Goal: Browse casually

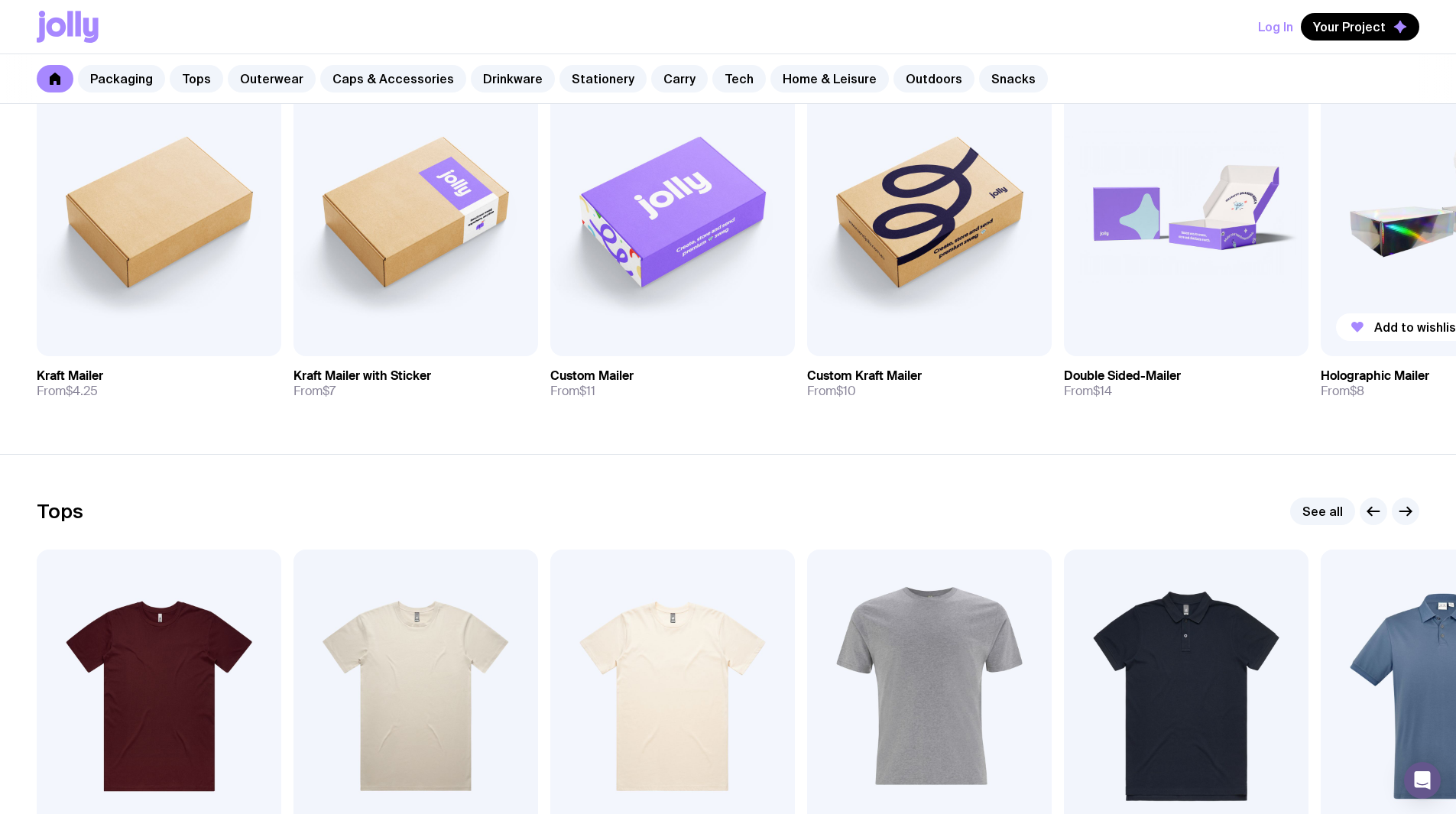
scroll to position [229, 0]
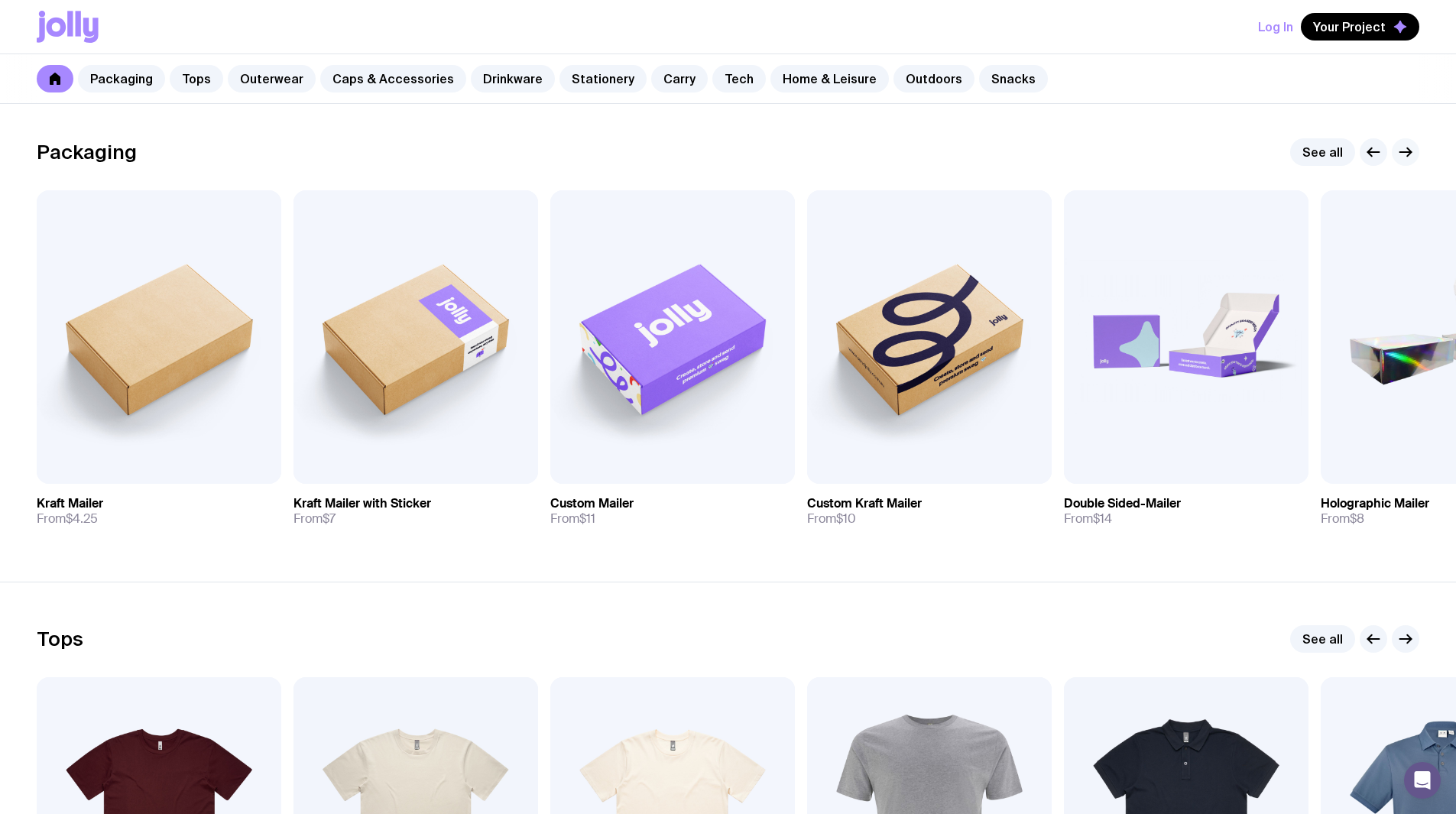
click at [720, 142] on button "button" at bounding box center [1406, 152] width 27 height 27
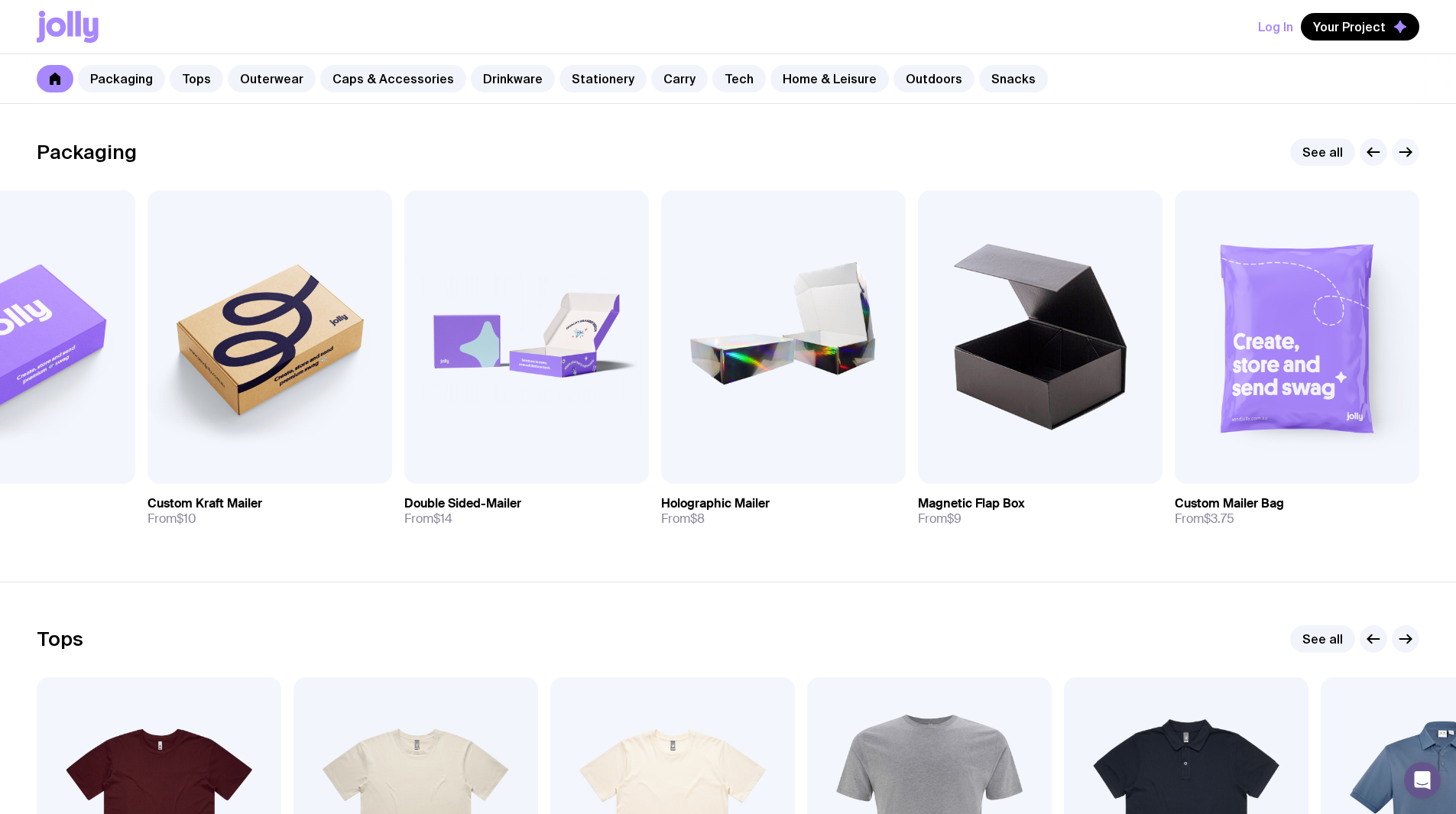
click at [720, 151] on icon "button" at bounding box center [1405, 152] width 18 height 18
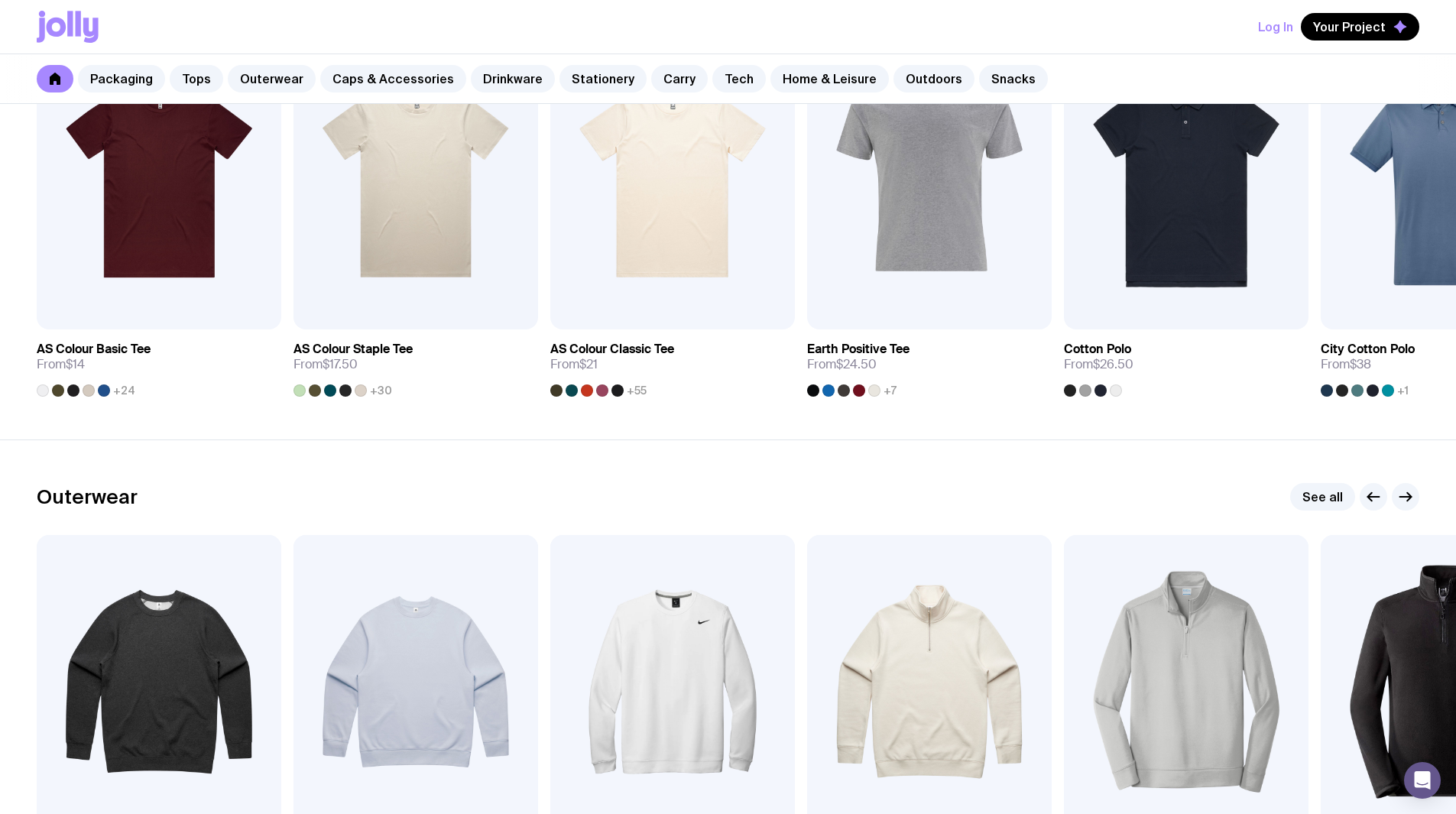
scroll to position [0, 0]
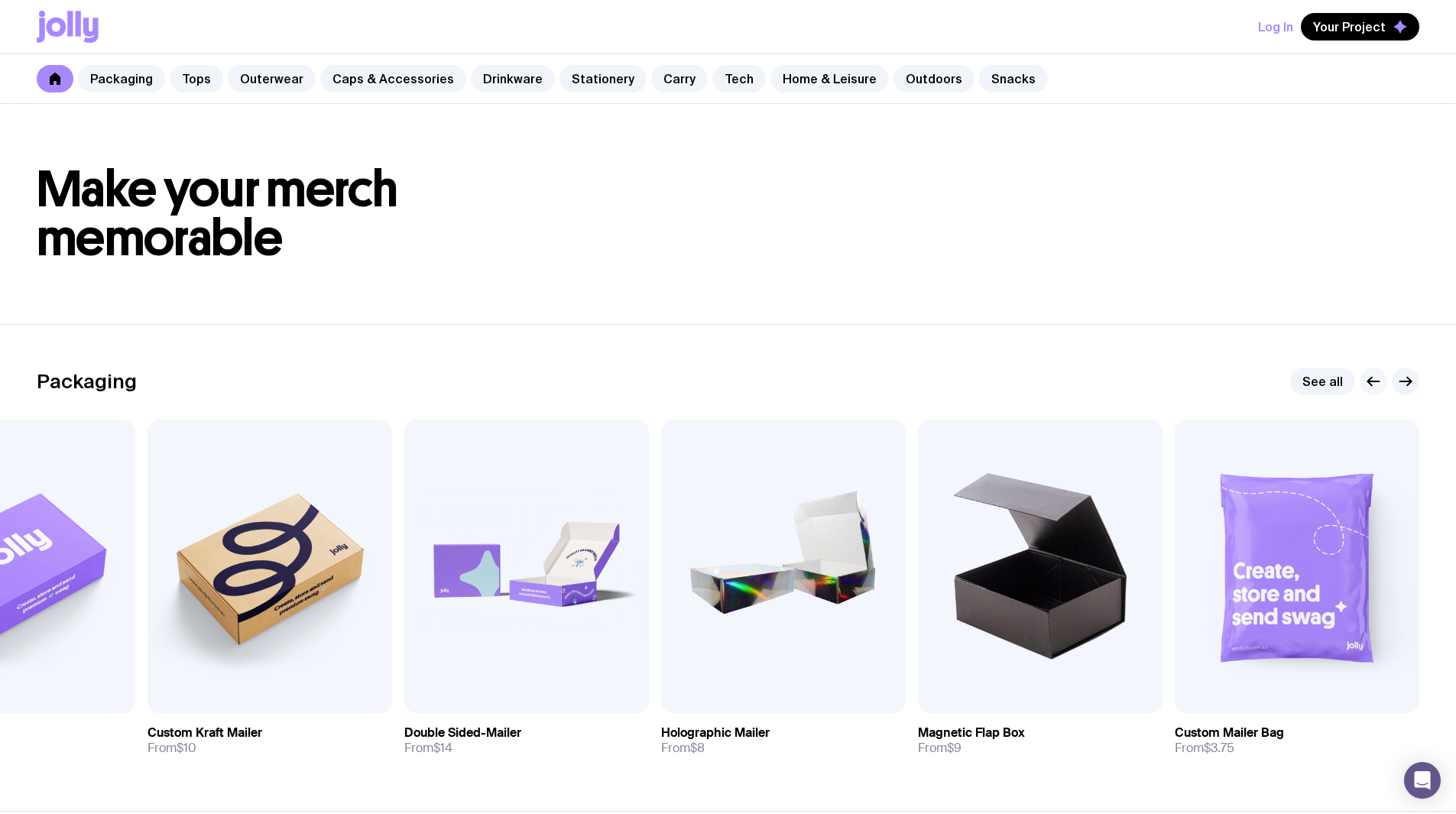
click at [720, 380] on icon "button" at bounding box center [1374, 381] width 18 height 18
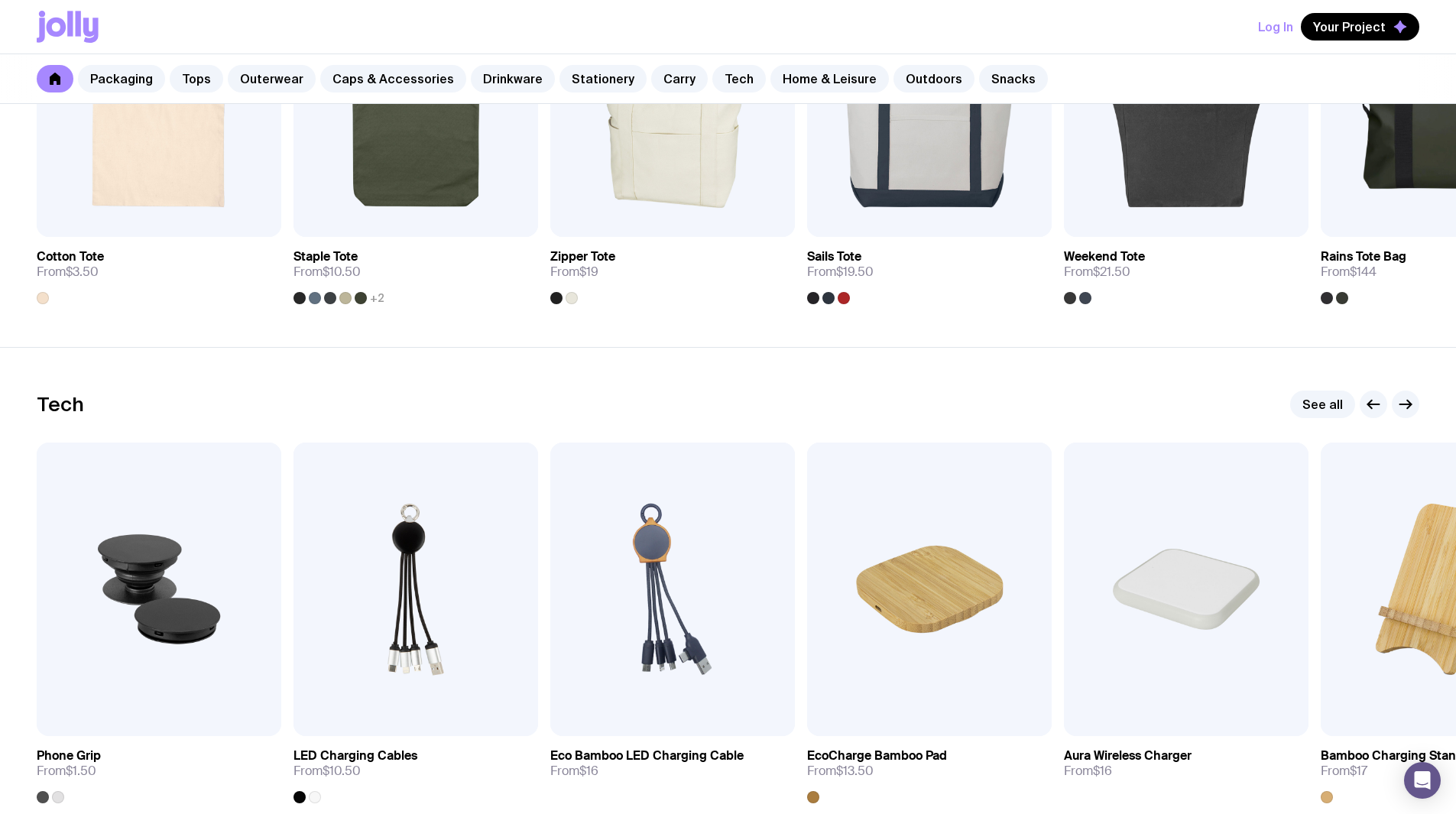
scroll to position [3516, 0]
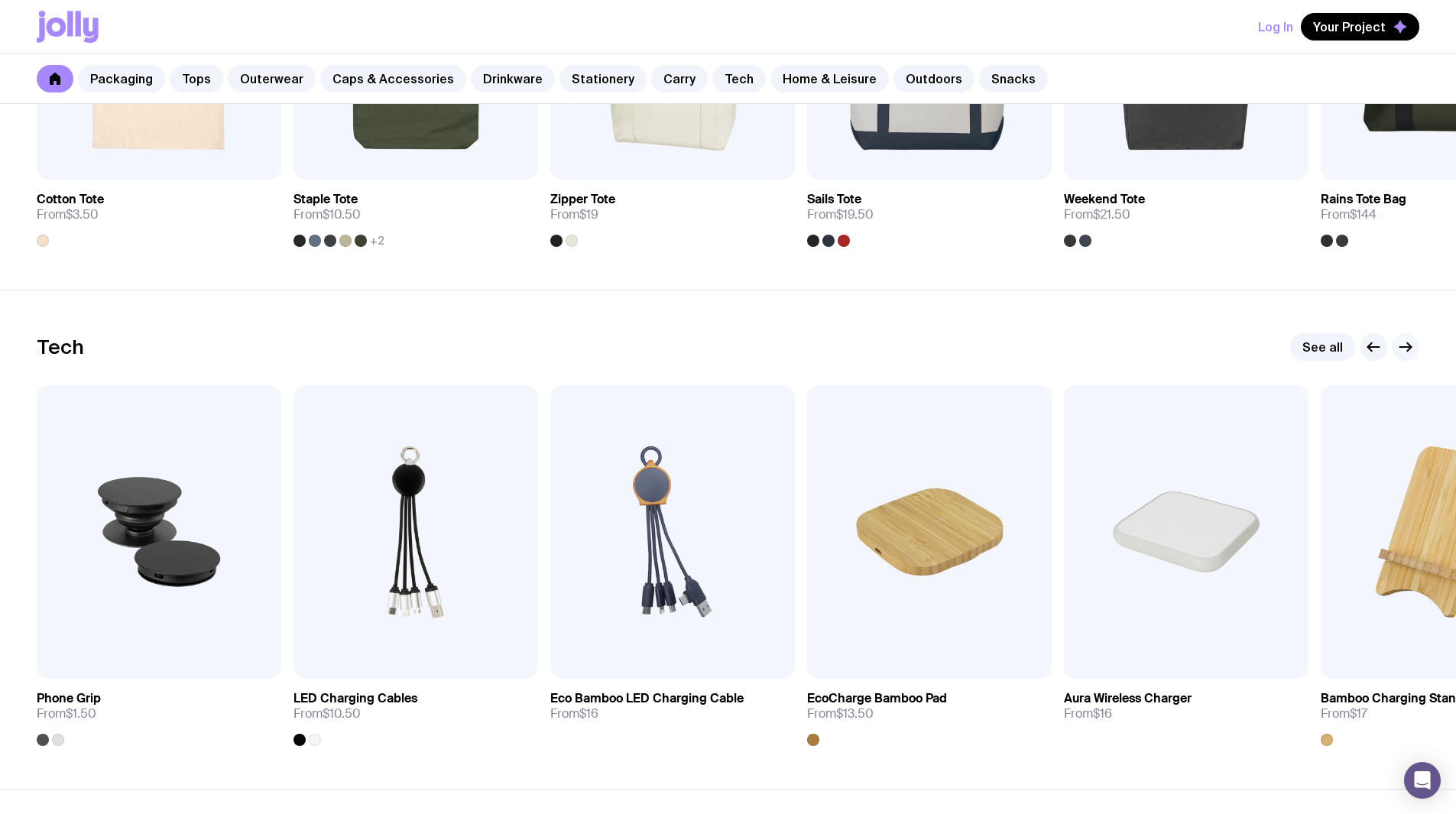
click at [720, 342] on icon "button" at bounding box center [1405, 347] width 18 height 18
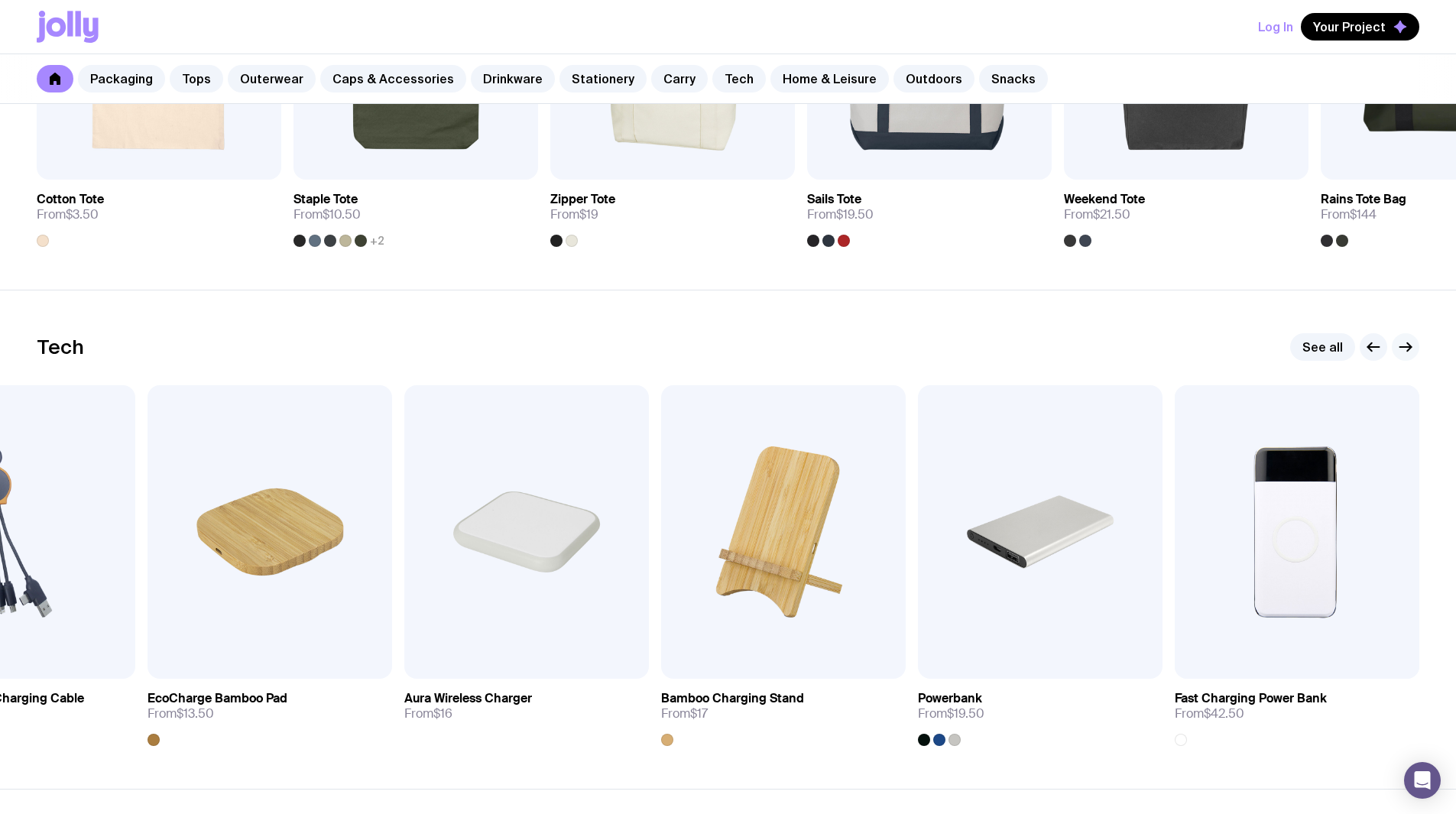
click at [720, 342] on icon "button" at bounding box center [1405, 347] width 18 height 18
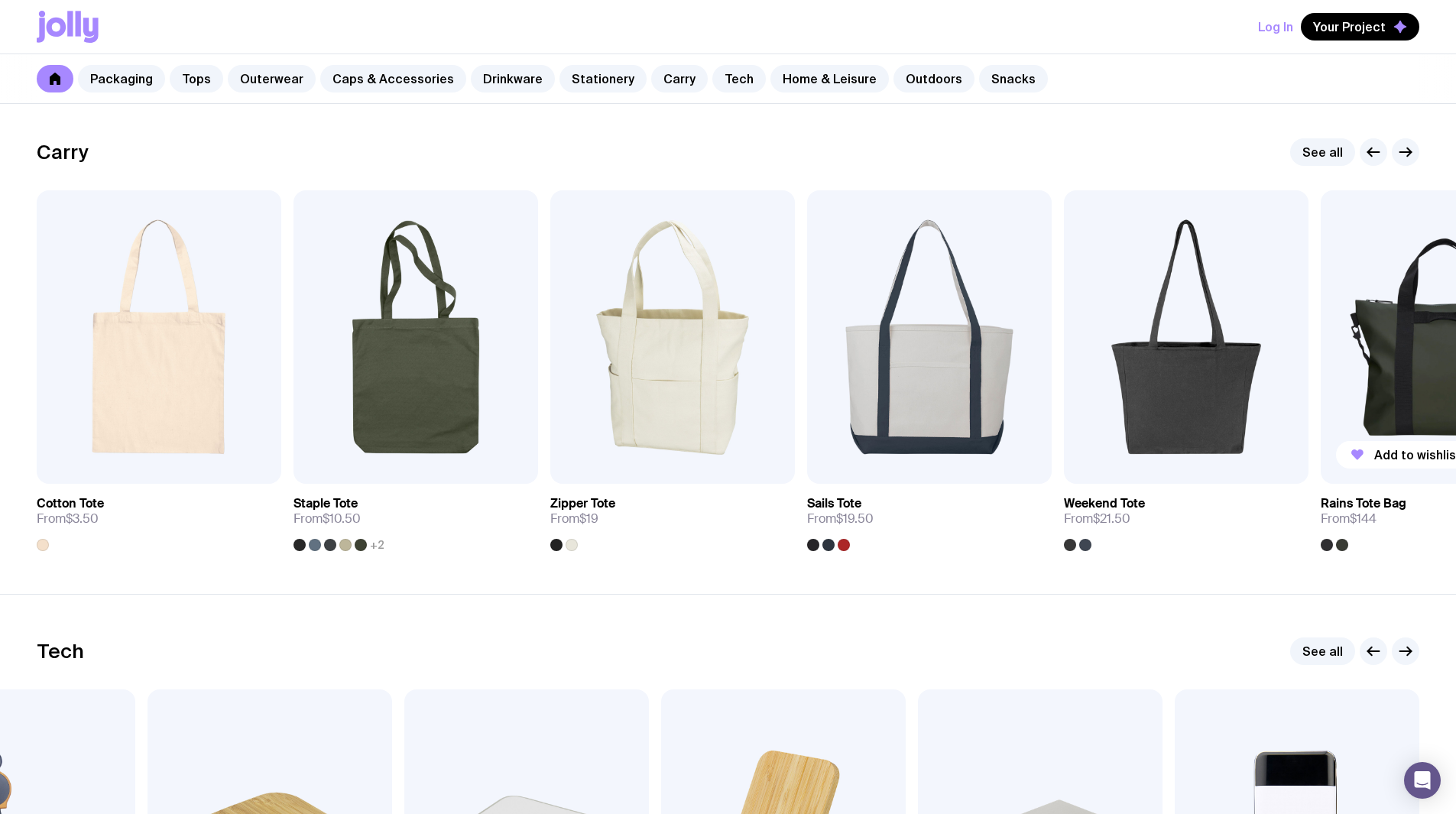
scroll to position [3210, 0]
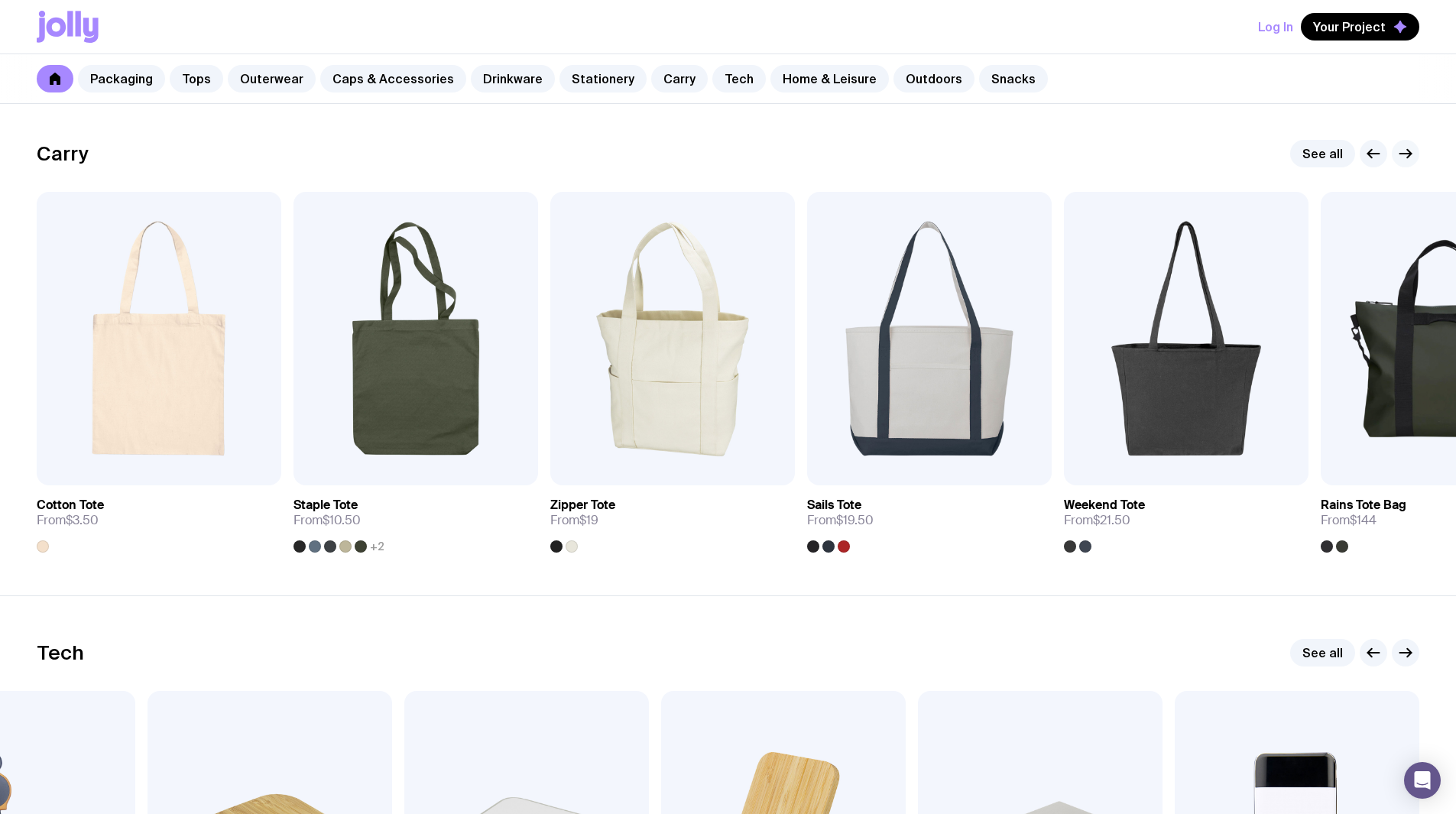
click at [720, 153] on icon "button" at bounding box center [1405, 153] width 18 height 18
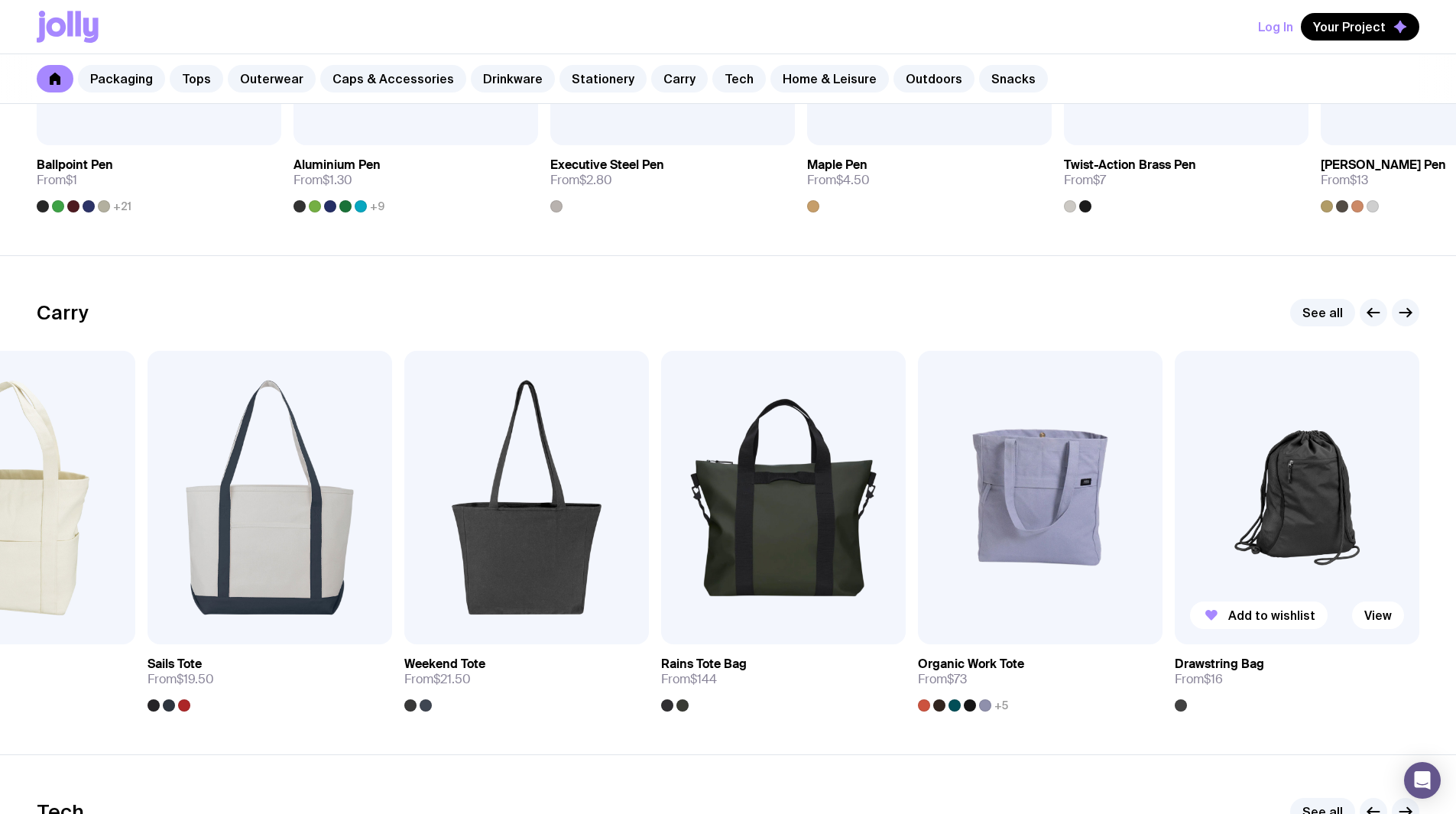
scroll to position [2981, 0]
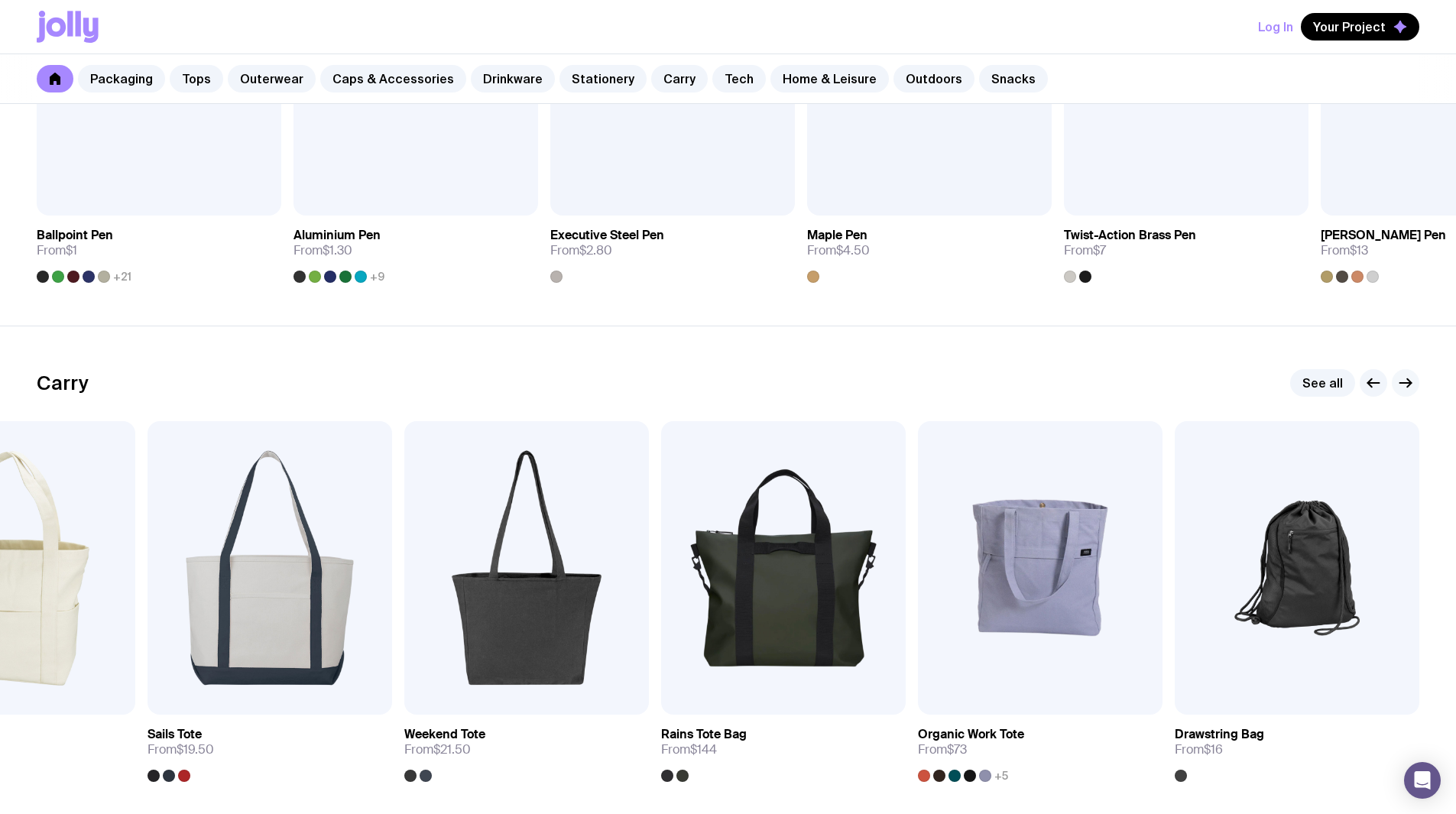
click at [720, 383] on icon "button" at bounding box center [1405, 383] width 18 height 18
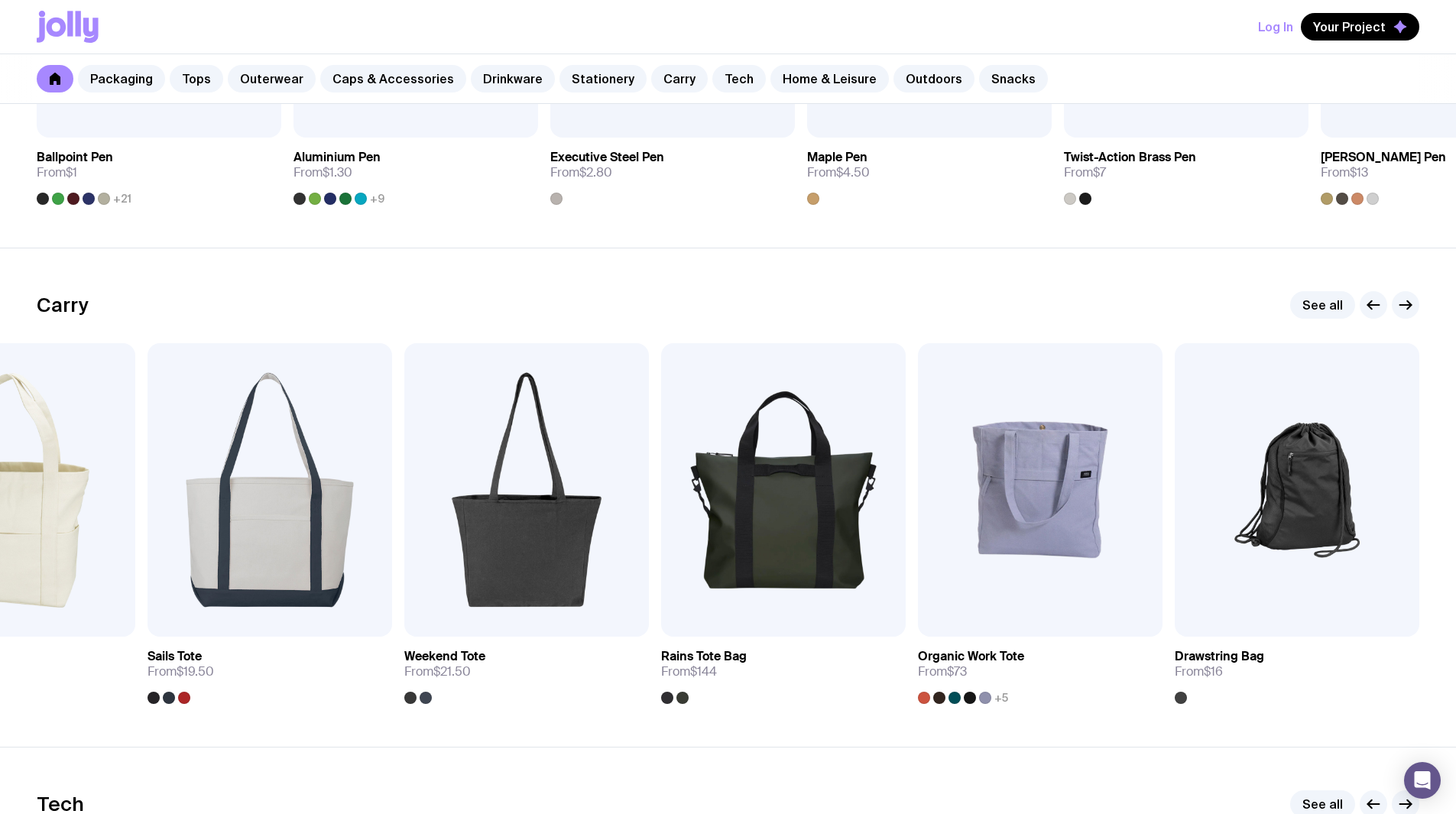
scroll to position [3057, 0]
click at [720, 305] on icon "button" at bounding box center [1374, 306] width 18 height 18
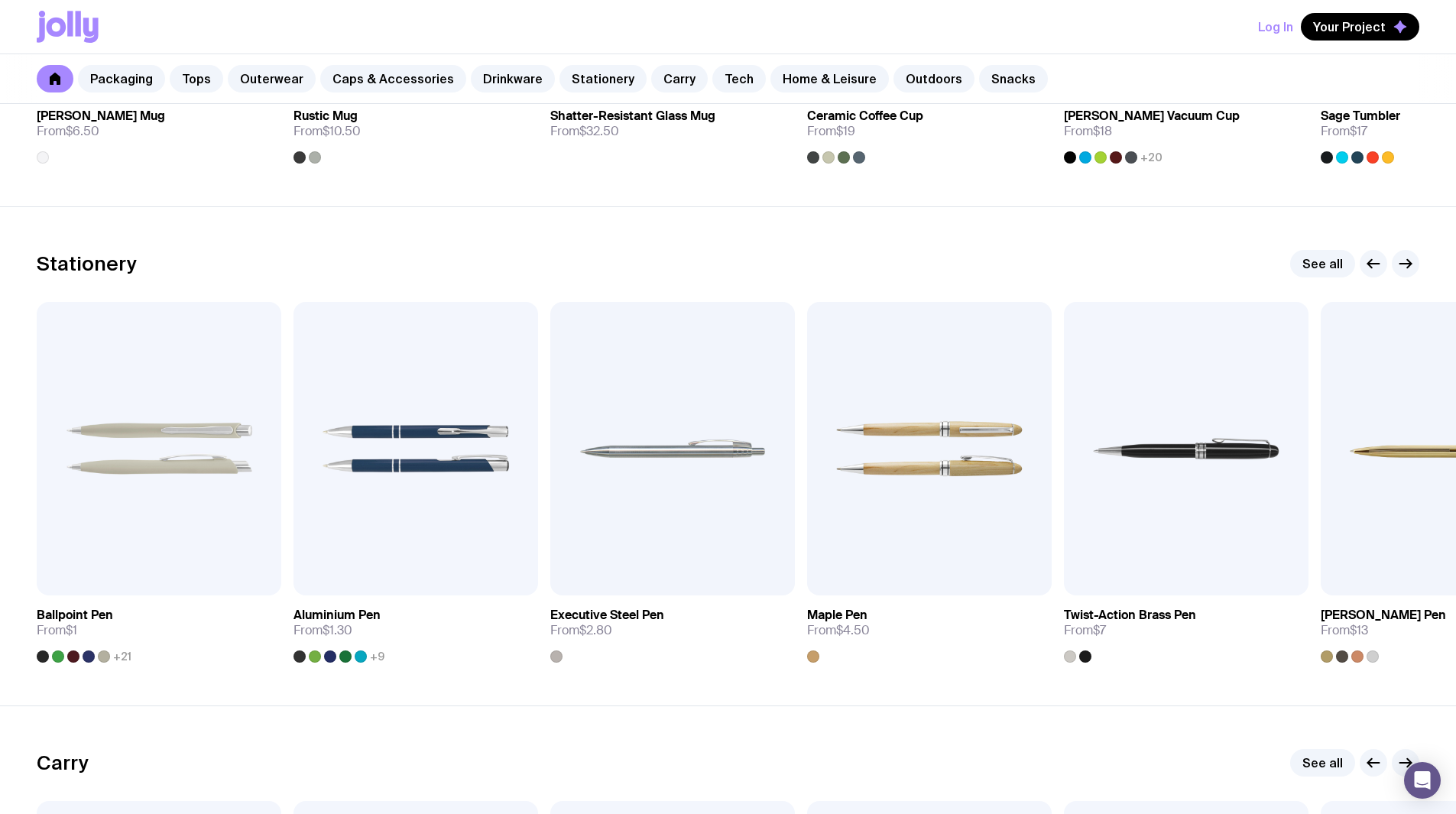
scroll to position [2599, 0]
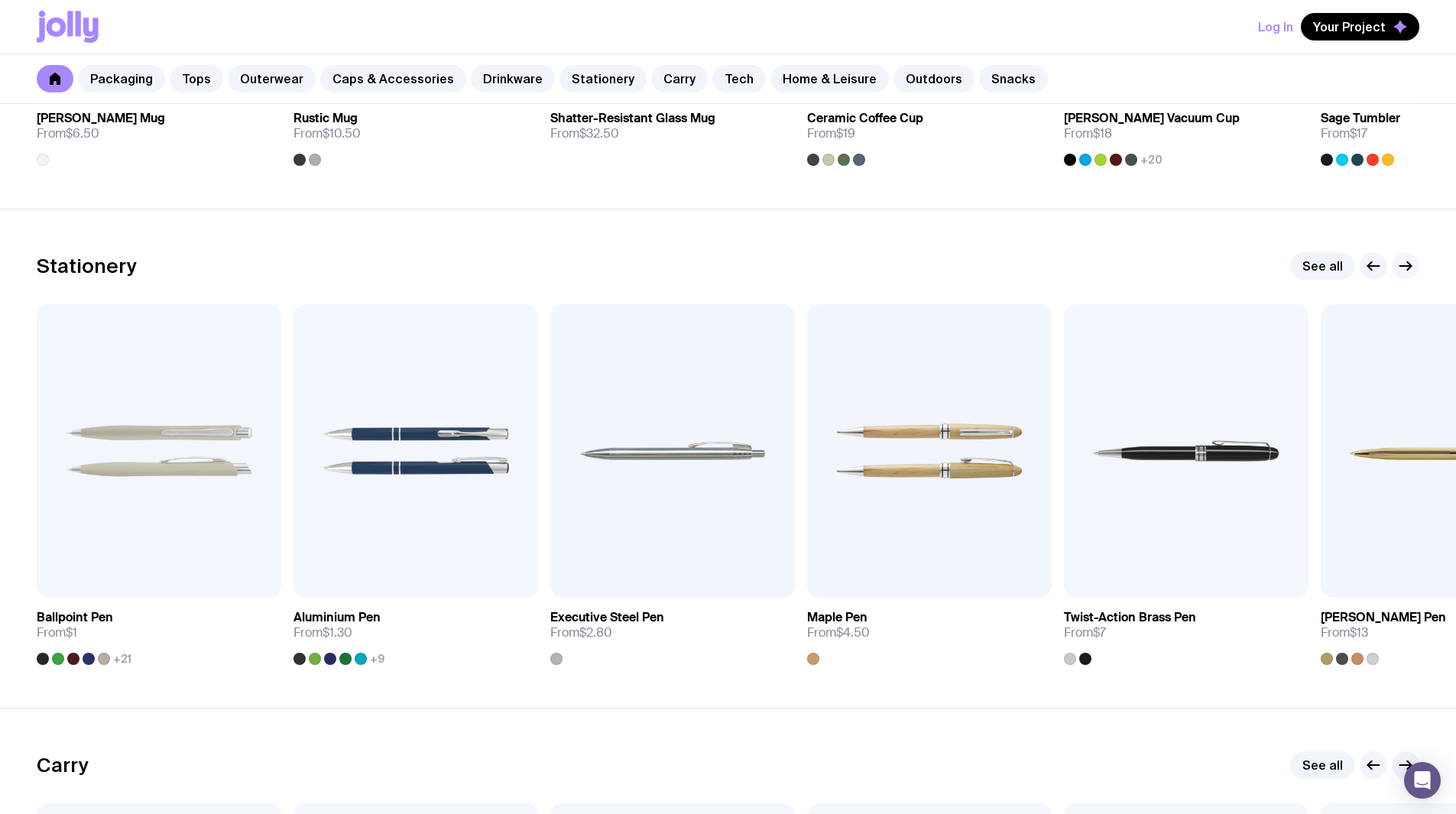
click at [720, 262] on icon "button" at bounding box center [1405, 265] width 18 height 18
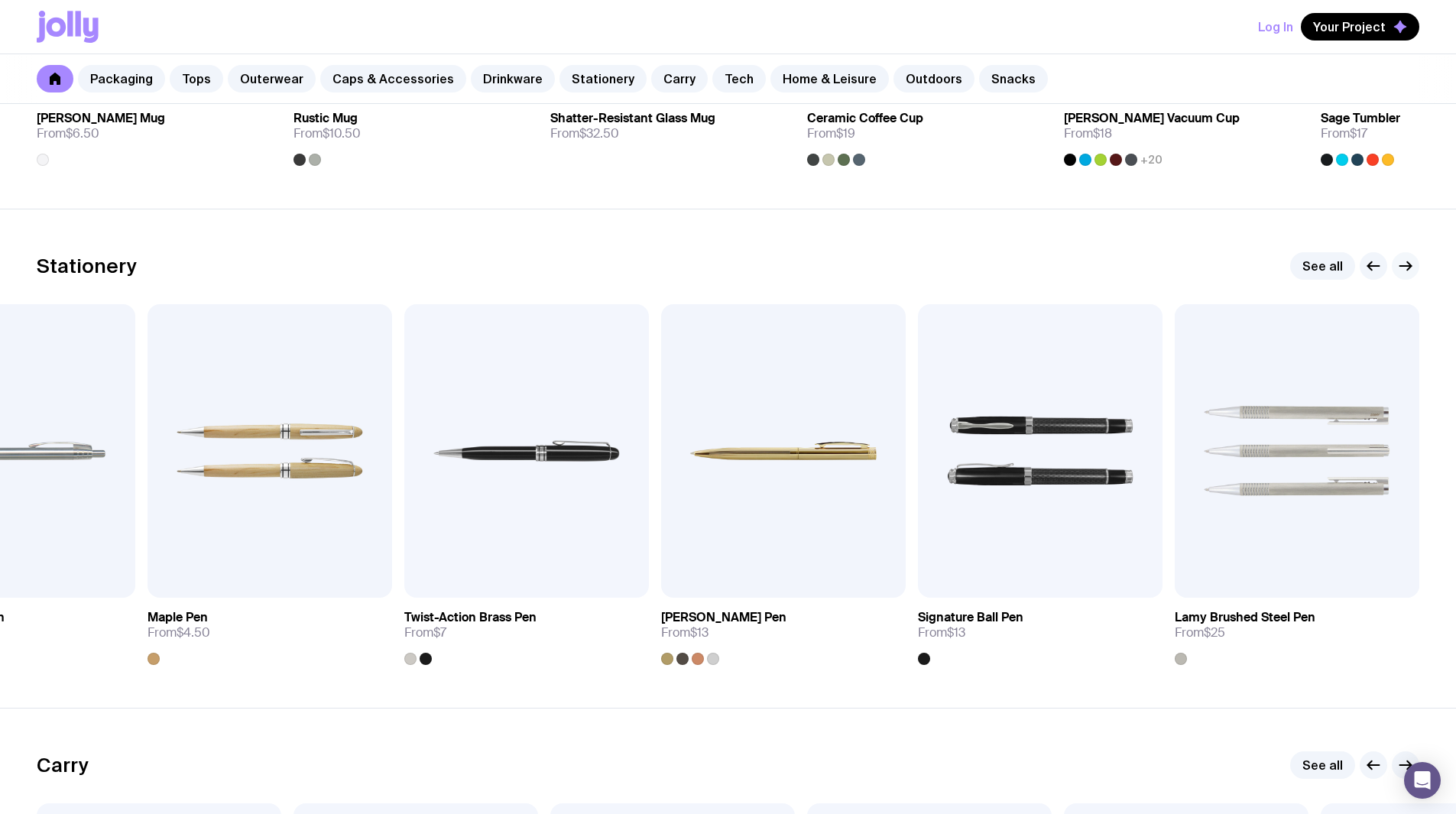
click at [720, 267] on icon "button" at bounding box center [1405, 265] width 18 height 18
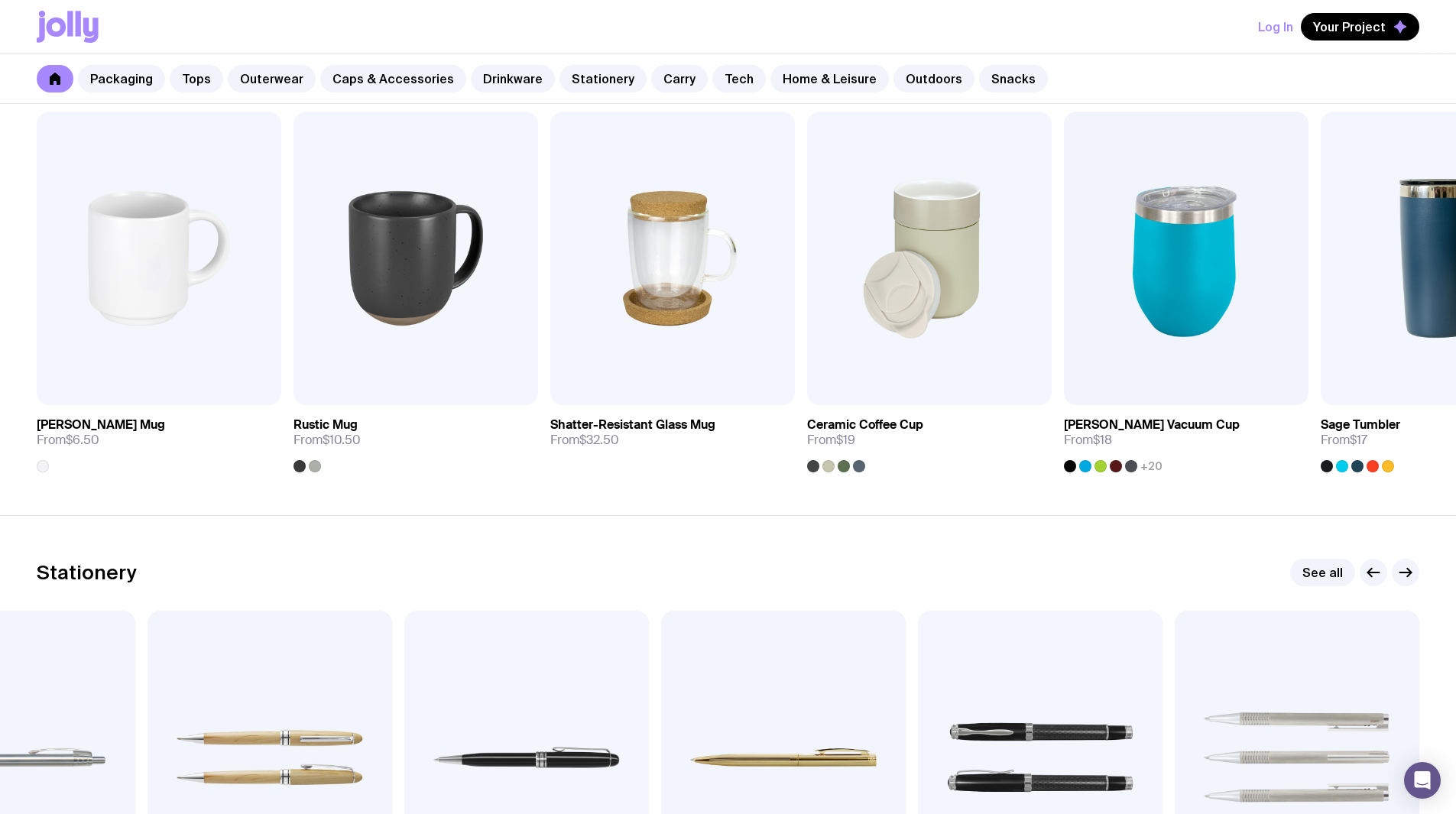
scroll to position [2140, 0]
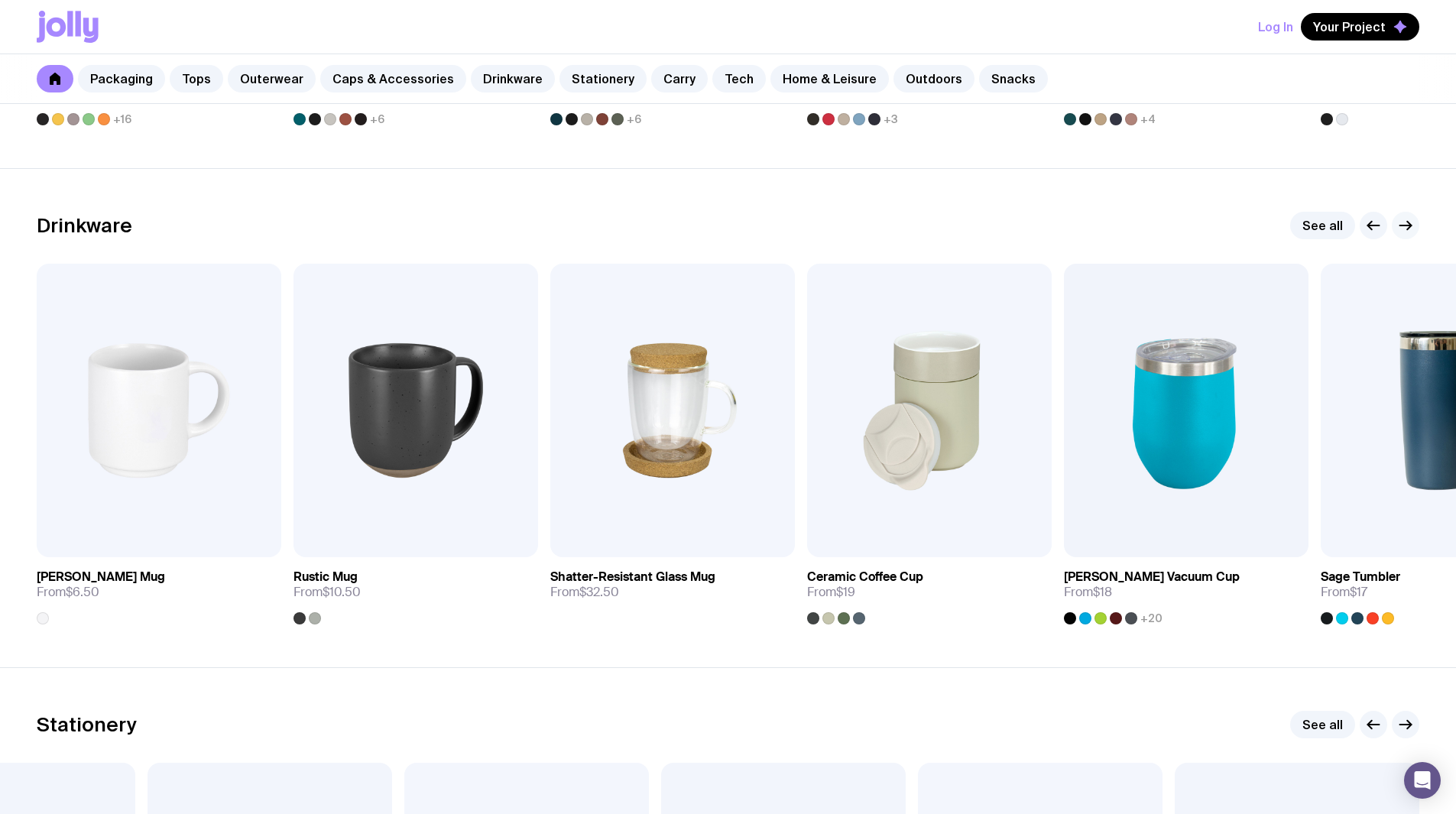
click at [720, 222] on icon "button" at bounding box center [1405, 225] width 18 height 18
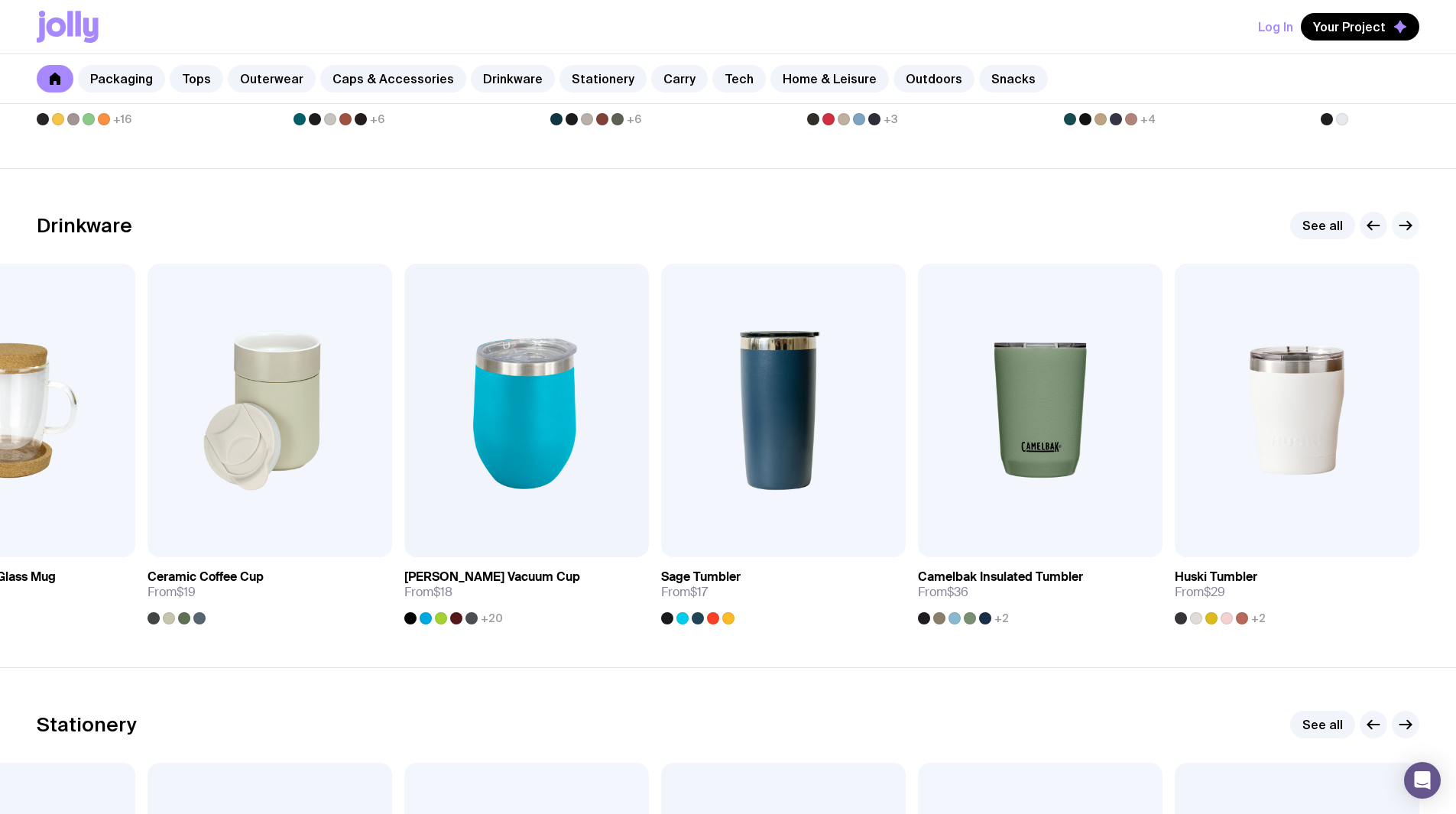
click at [720, 220] on icon "button" at bounding box center [1405, 225] width 18 height 18
click at [720, 226] on icon "button" at bounding box center [1374, 226] width 11 height 0
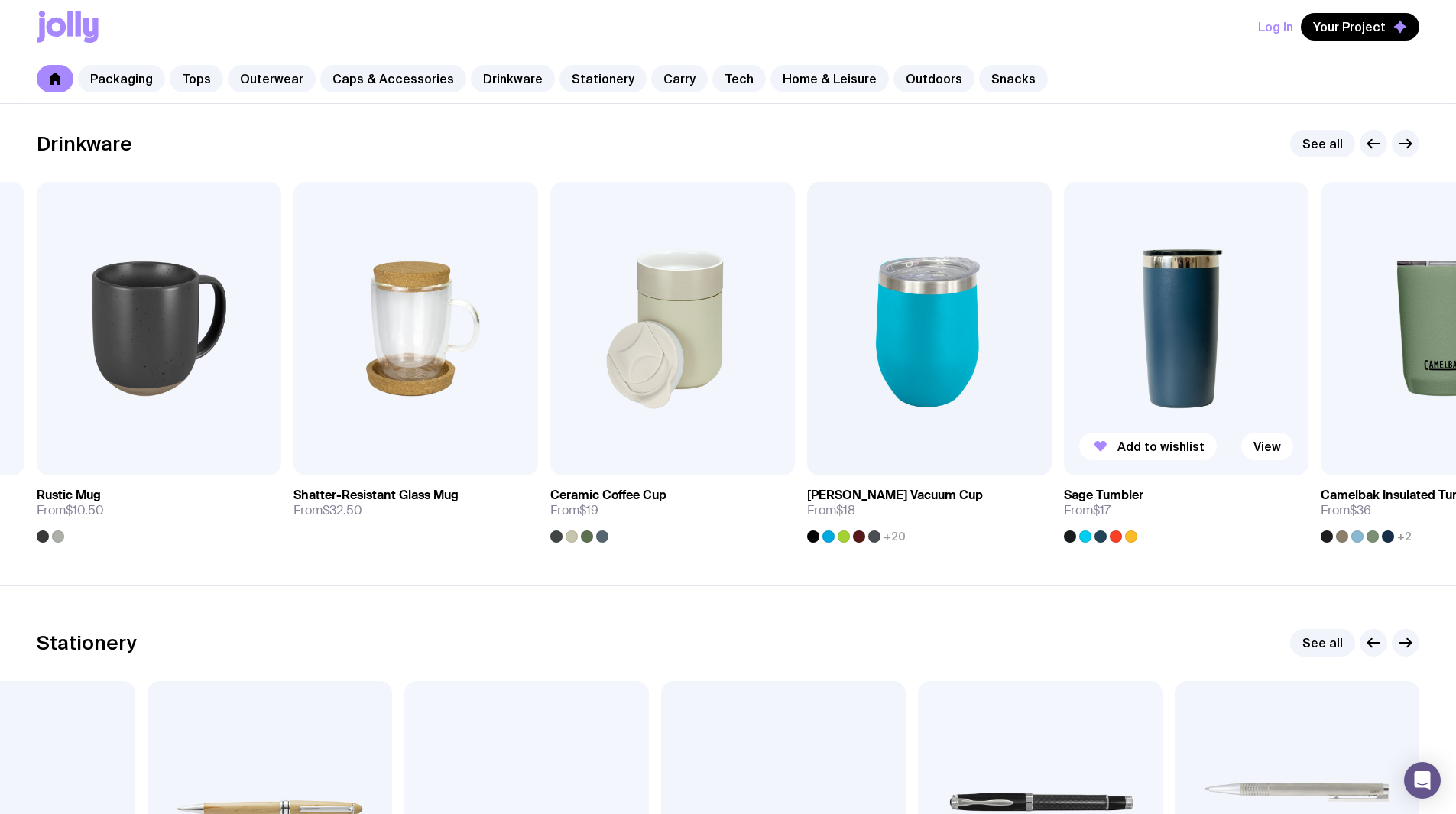
scroll to position [2293, 0]
